Goal: Task Accomplishment & Management: Manage account settings

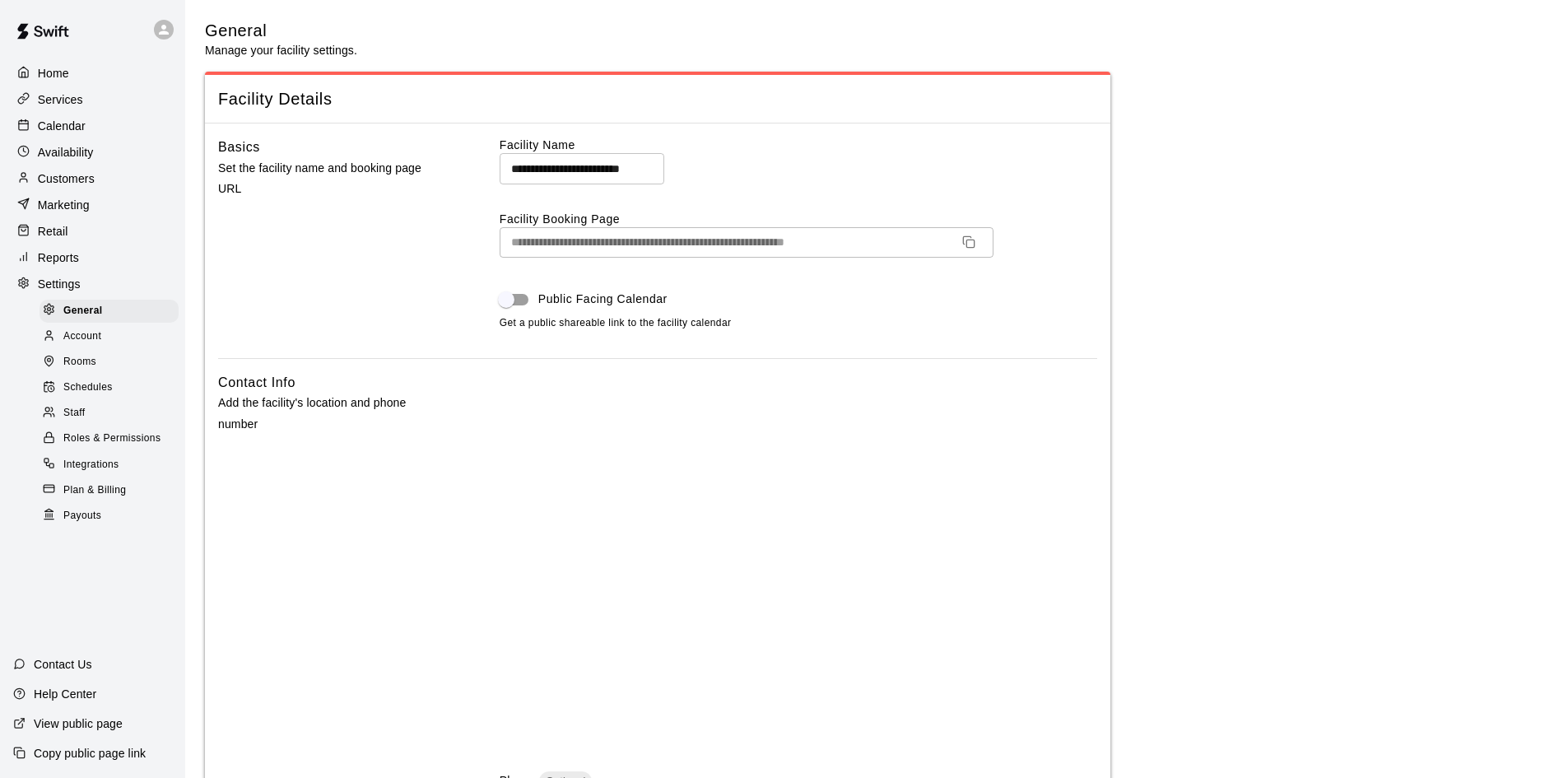
select select "**"
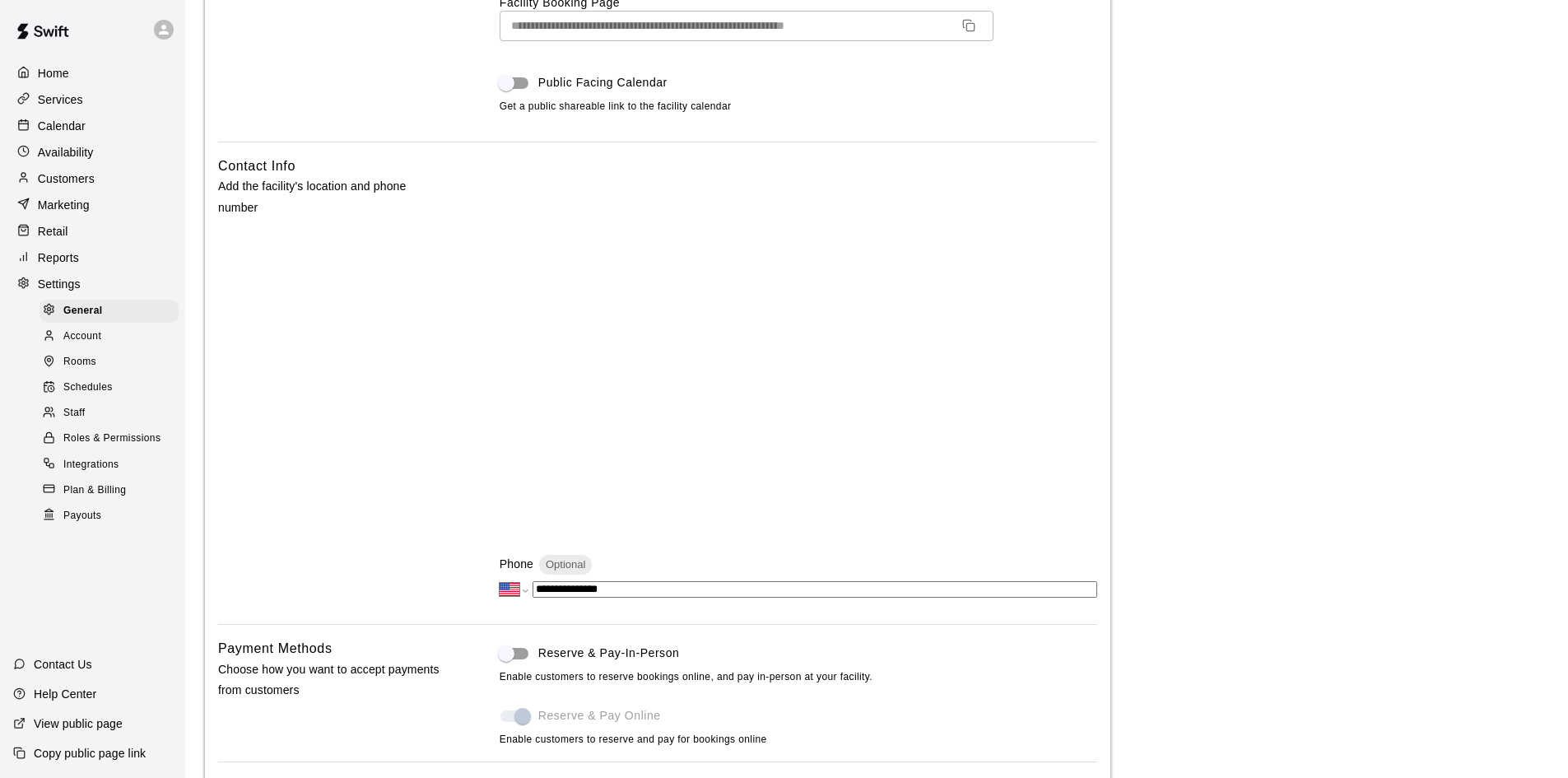
click at [64, 186] on p "Customers" at bounding box center [66, 179] width 57 height 17
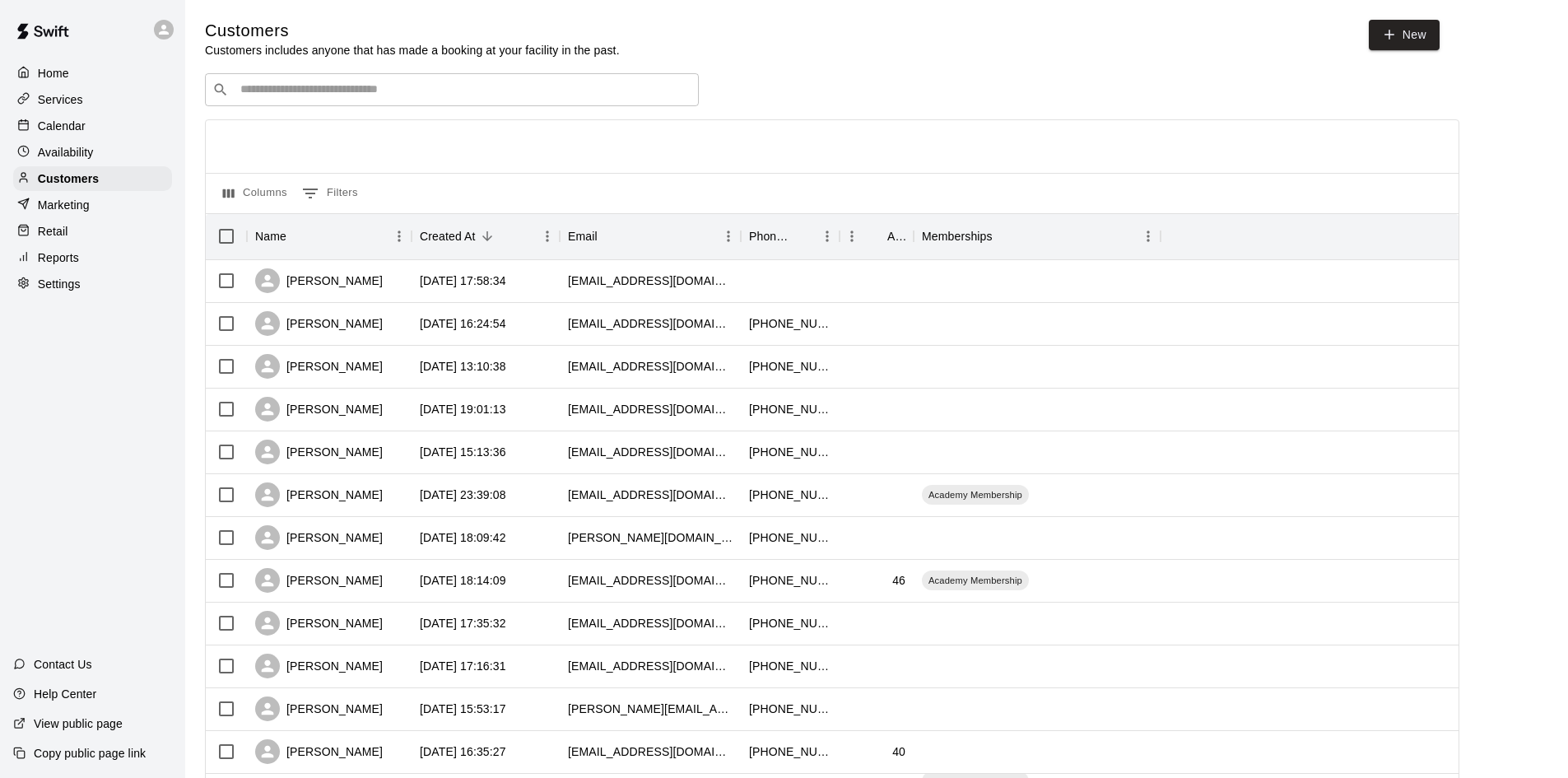
click at [593, 85] on input "Search customers by name or email" at bounding box center [463, 90] width 456 height 17
click at [330, 263] on div "[PERSON_NAME]" at bounding box center [329, 281] width 165 height 43
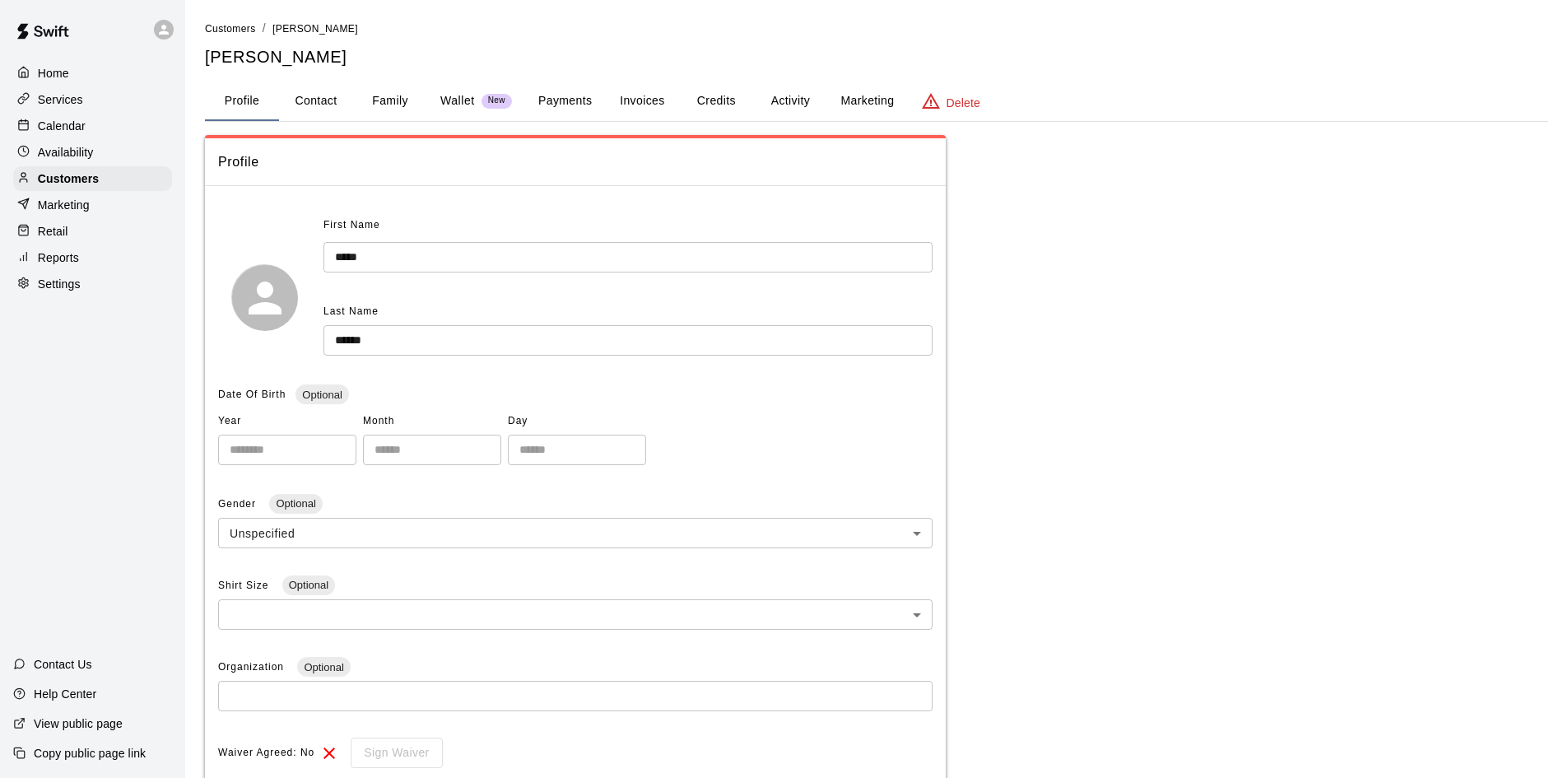
click at [385, 97] on button "Family" at bounding box center [390, 101] width 74 height 40
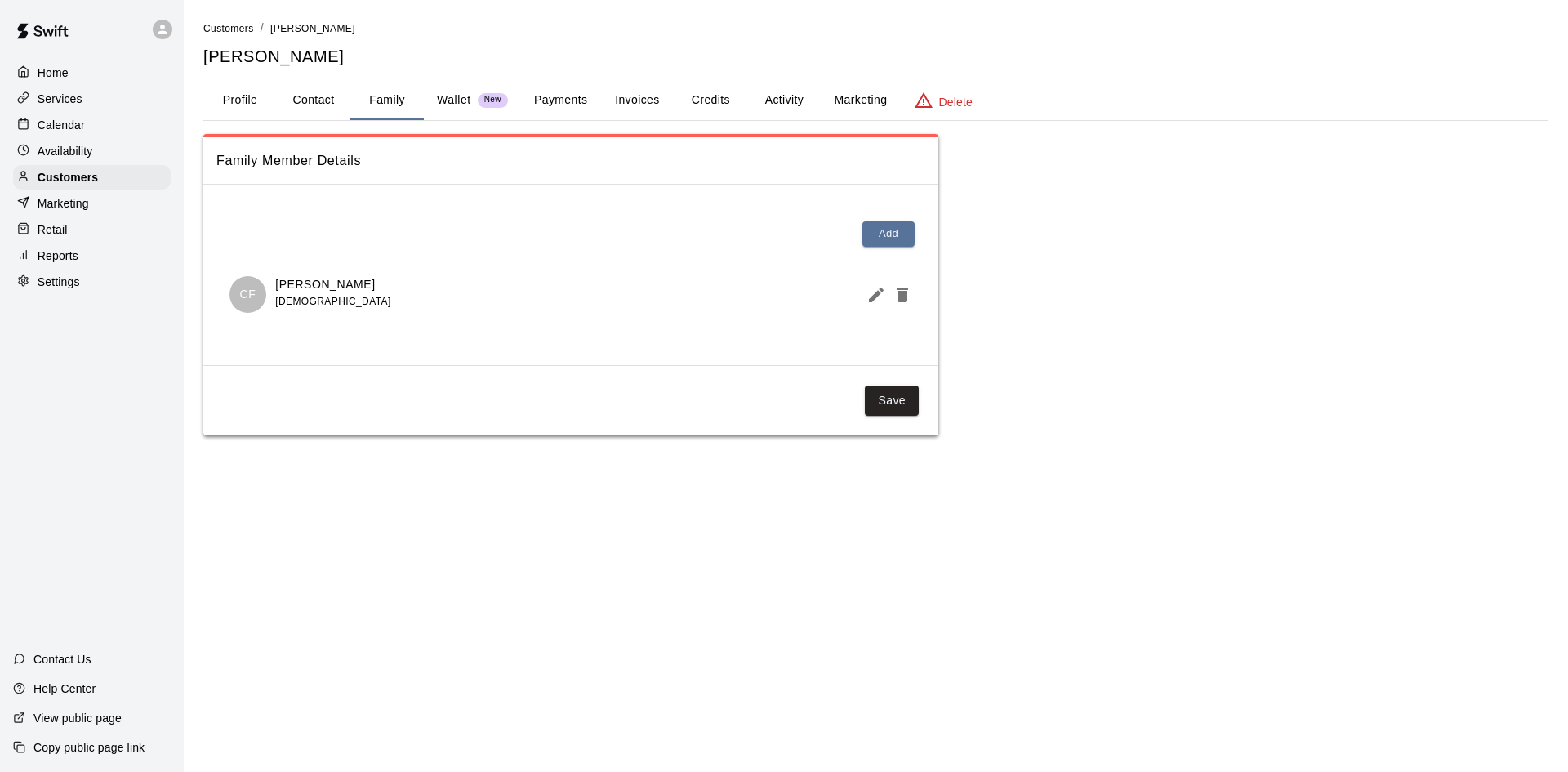
drag, startPoint x: 892, startPoint y: 394, endPoint x: 779, endPoint y: 353, distance: 120.2
click at [892, 394] on button "Save" at bounding box center [892, 400] width 54 height 30
